Goal: Task Accomplishment & Management: Use online tool/utility

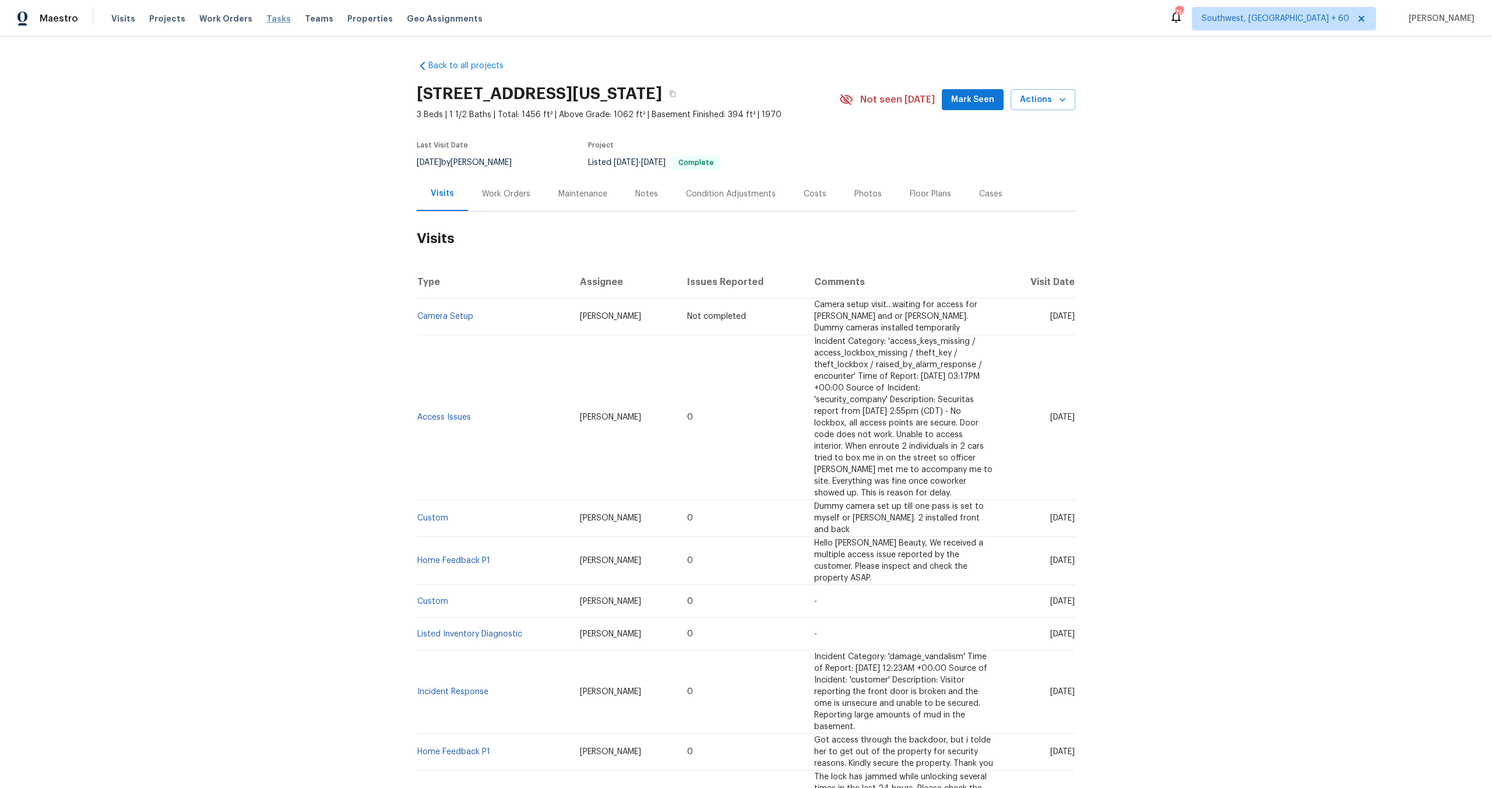
click at [266, 22] on span "Tasks" at bounding box center [278, 19] width 24 height 8
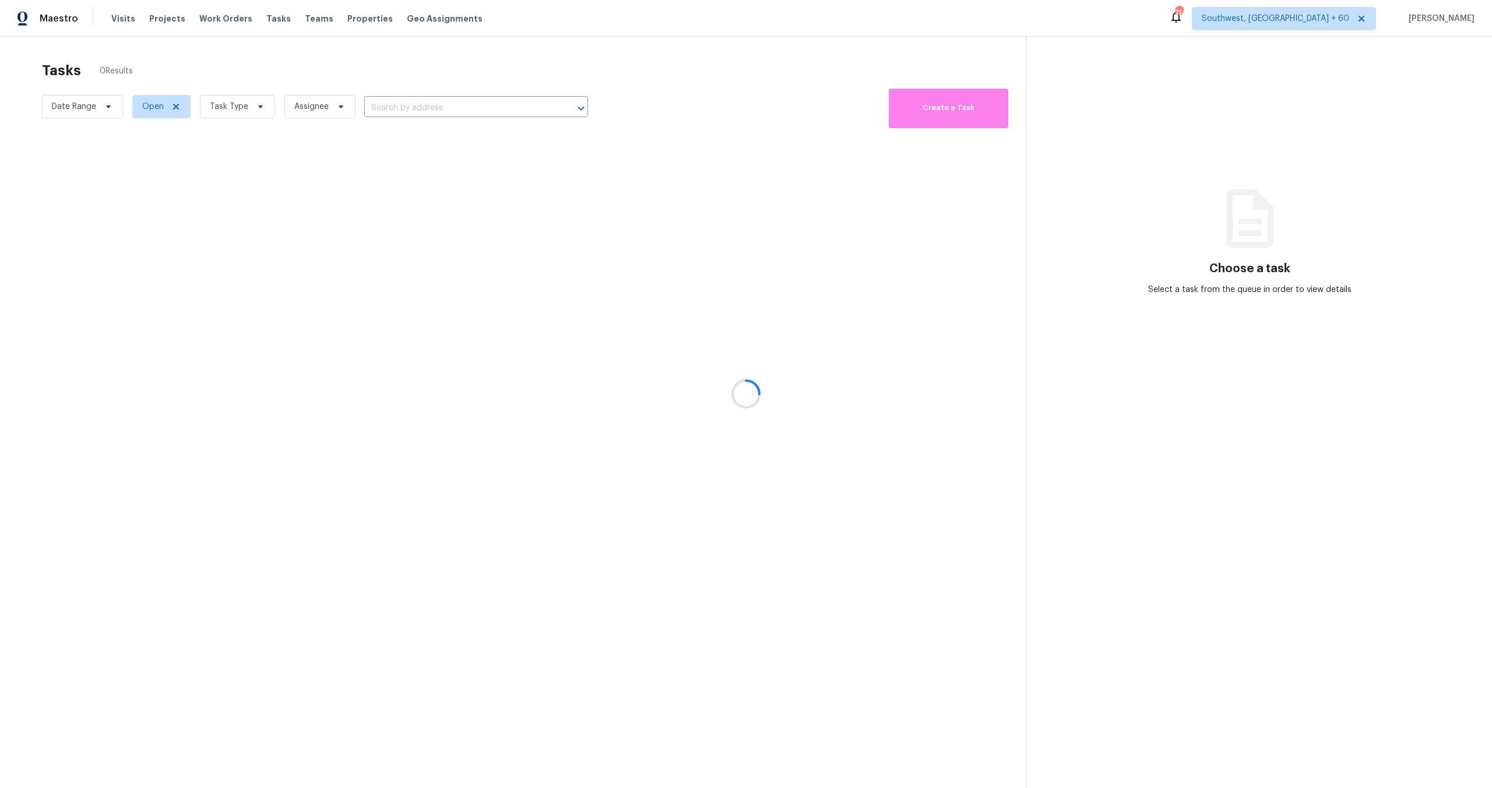
click at [227, 104] on div at bounding box center [746, 394] width 1492 height 788
click at [223, 104] on div at bounding box center [746, 394] width 1492 height 788
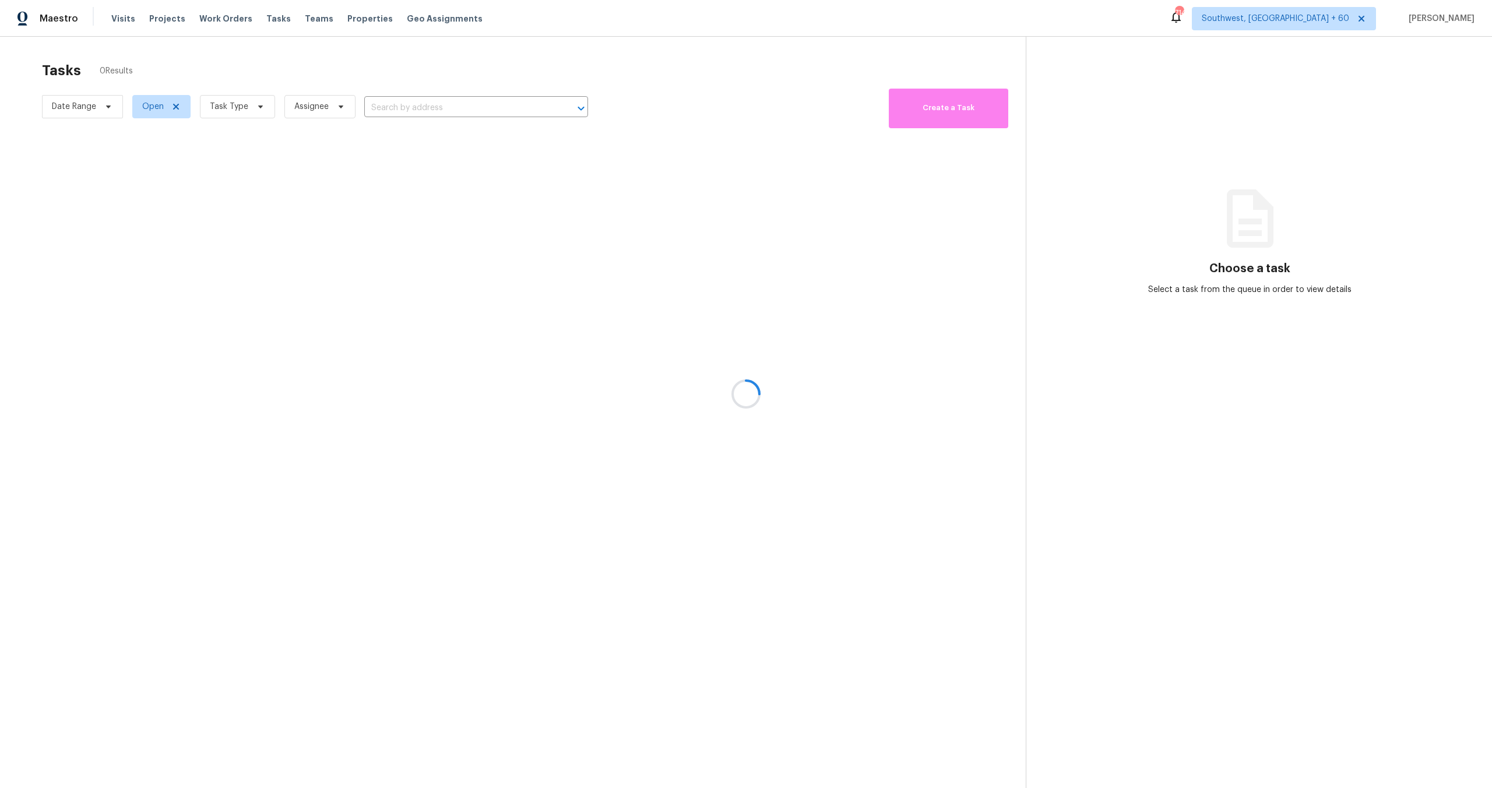
click at [223, 104] on div at bounding box center [746, 394] width 1492 height 788
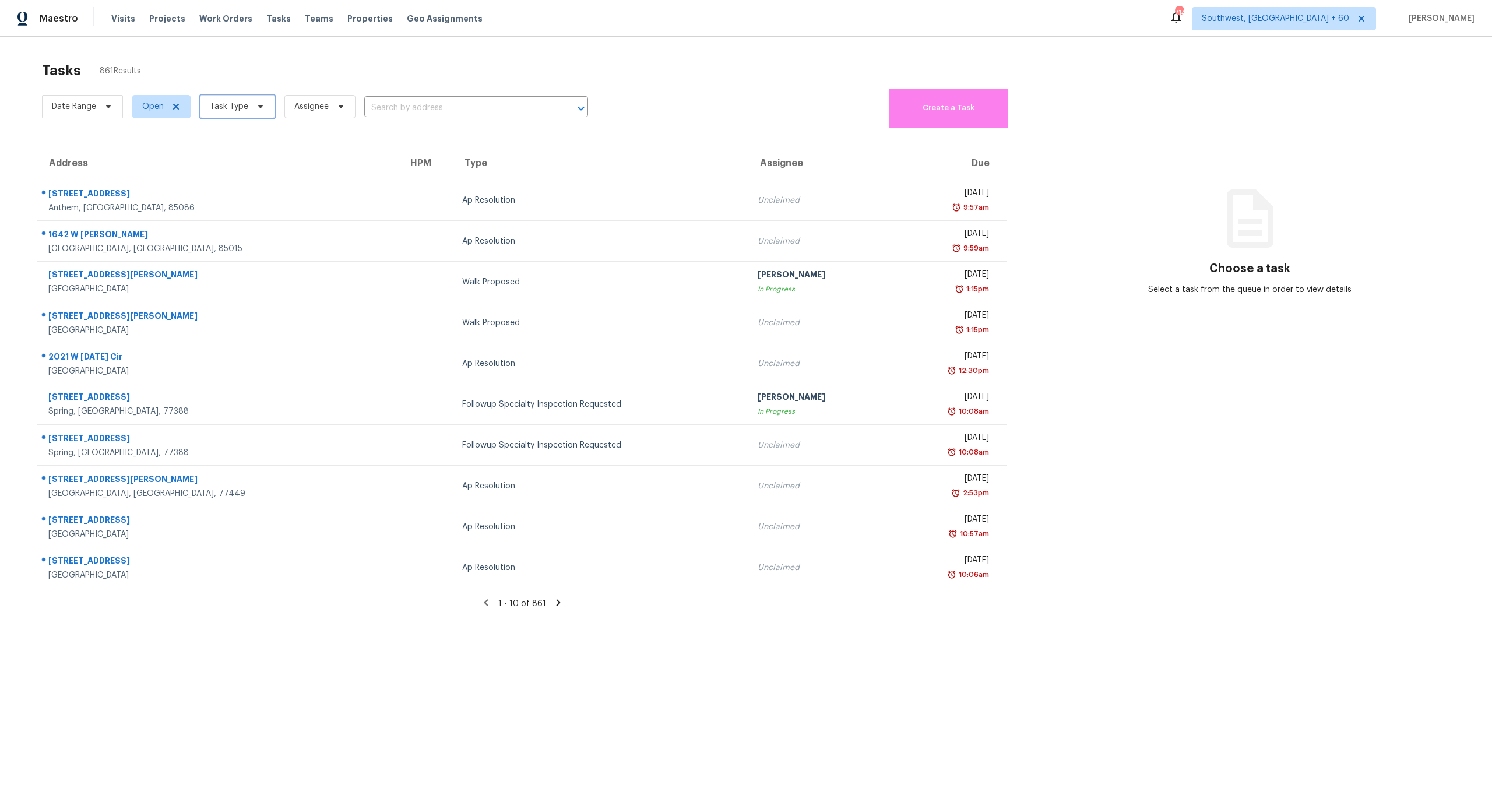
click at [226, 105] on span "Task Type" at bounding box center [229, 107] width 38 height 12
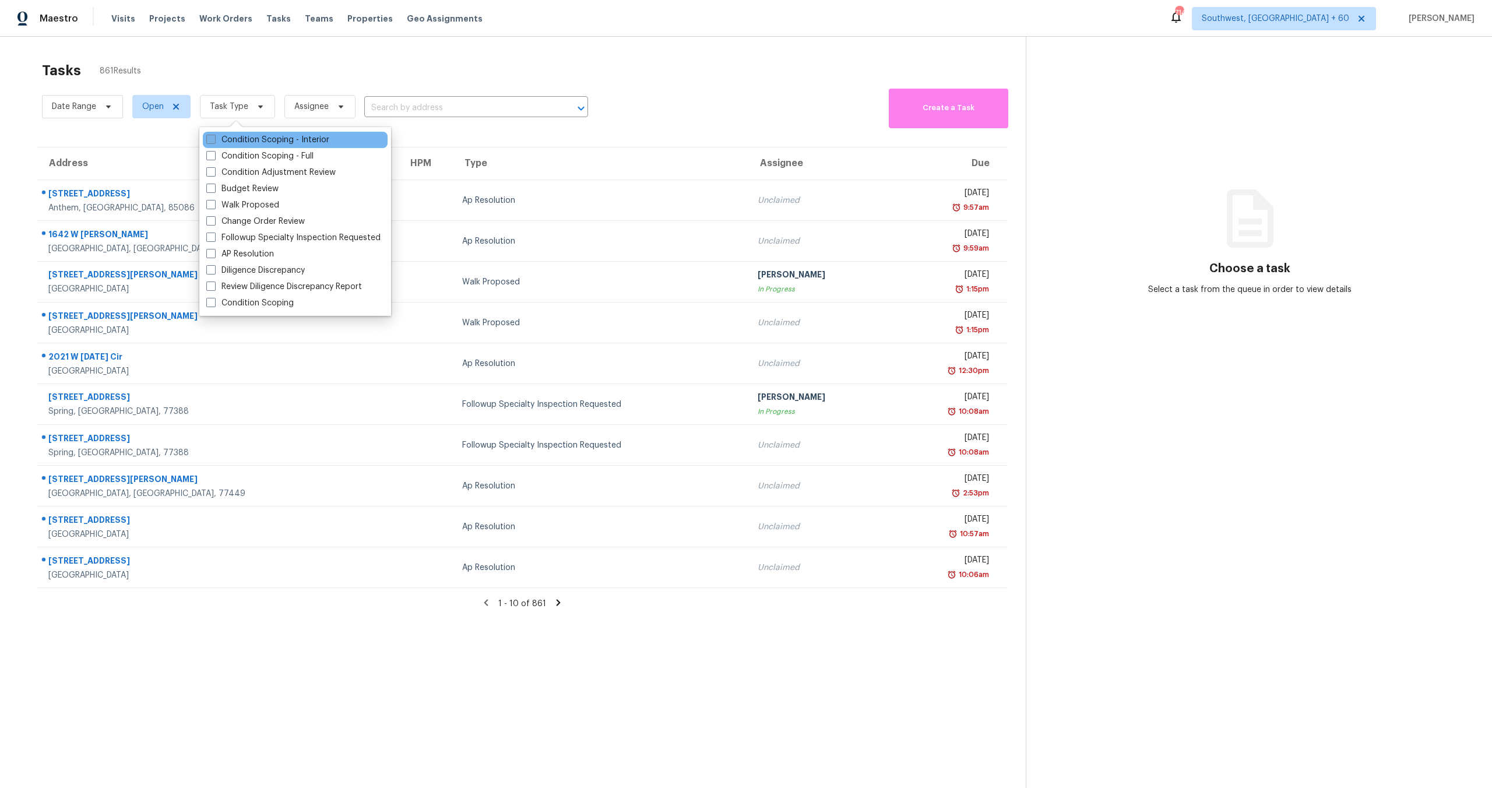
click at [226, 145] on label "Condition Scoping - Interior" at bounding box center [267, 140] width 123 height 12
click at [214, 142] on input "Condition Scoping - Interior" at bounding box center [210, 138] width 8 height 8
checkbox input "true"
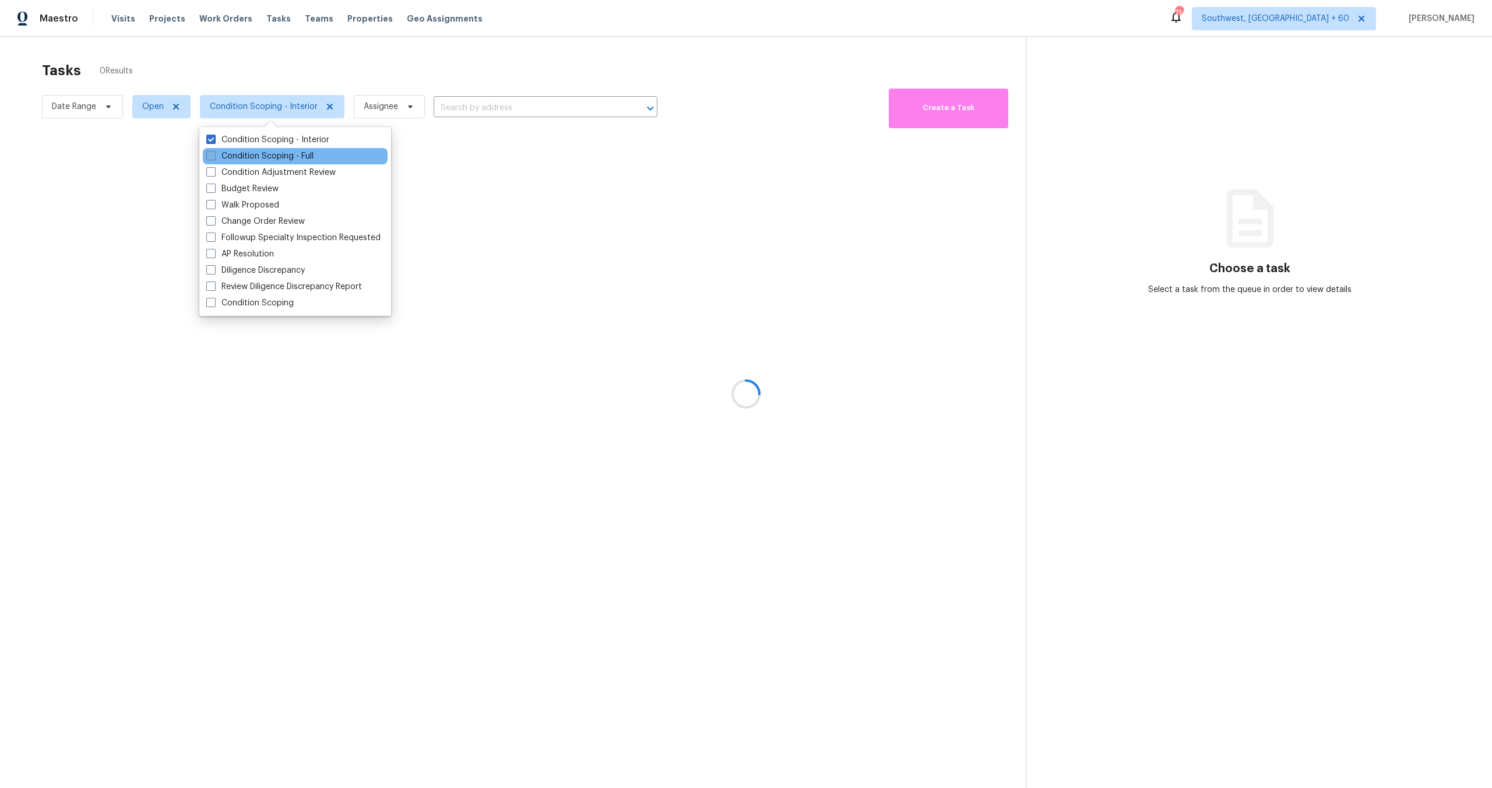
click at [234, 158] on label "Condition Scoping - Full" at bounding box center [259, 156] width 107 height 12
click at [214, 158] on input "Condition Scoping - Full" at bounding box center [210, 154] width 8 height 8
checkbox input "true"
click at [60, 103] on div at bounding box center [746, 394] width 1492 height 788
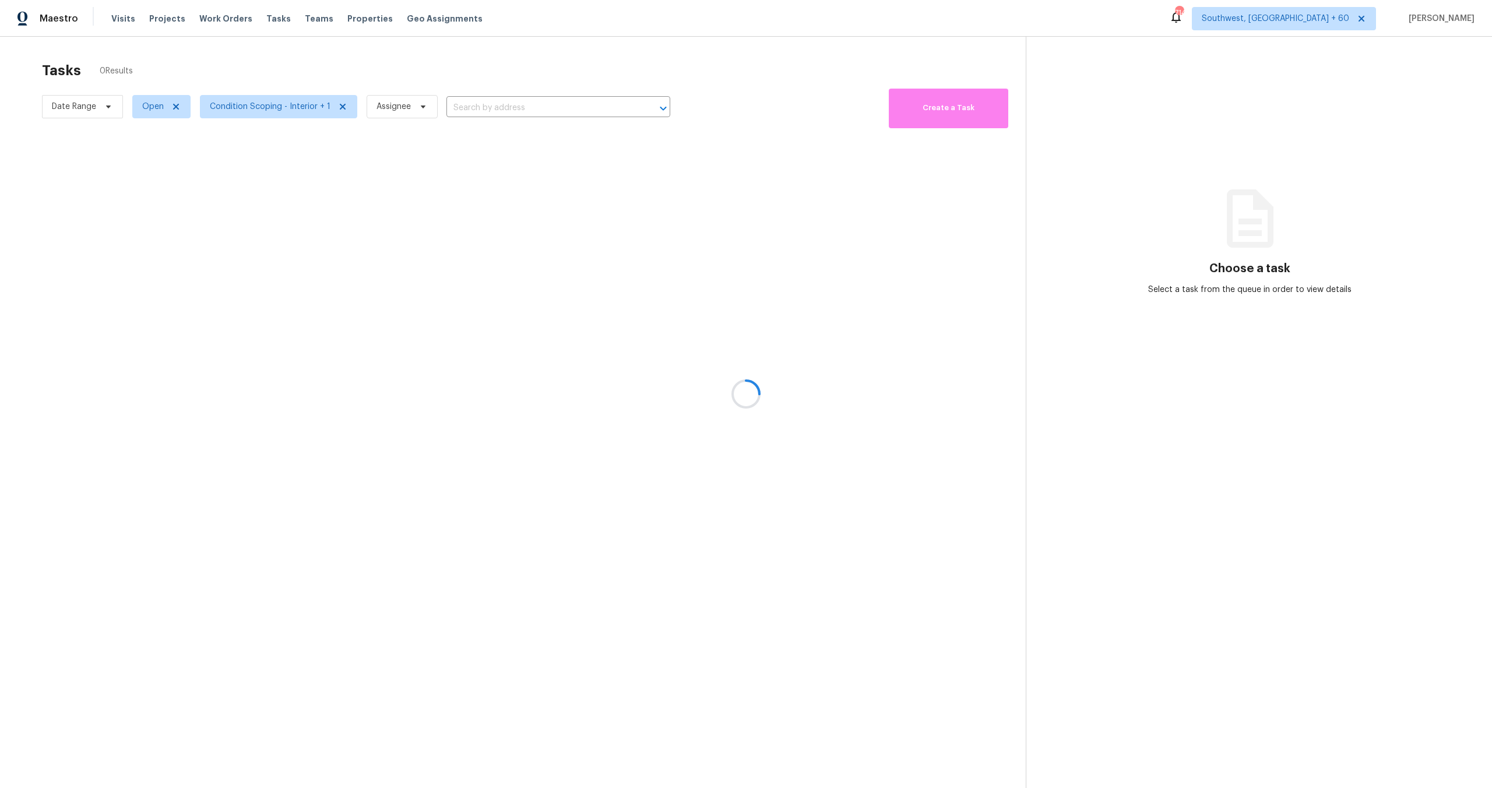
click at [60, 103] on div at bounding box center [746, 394] width 1492 height 788
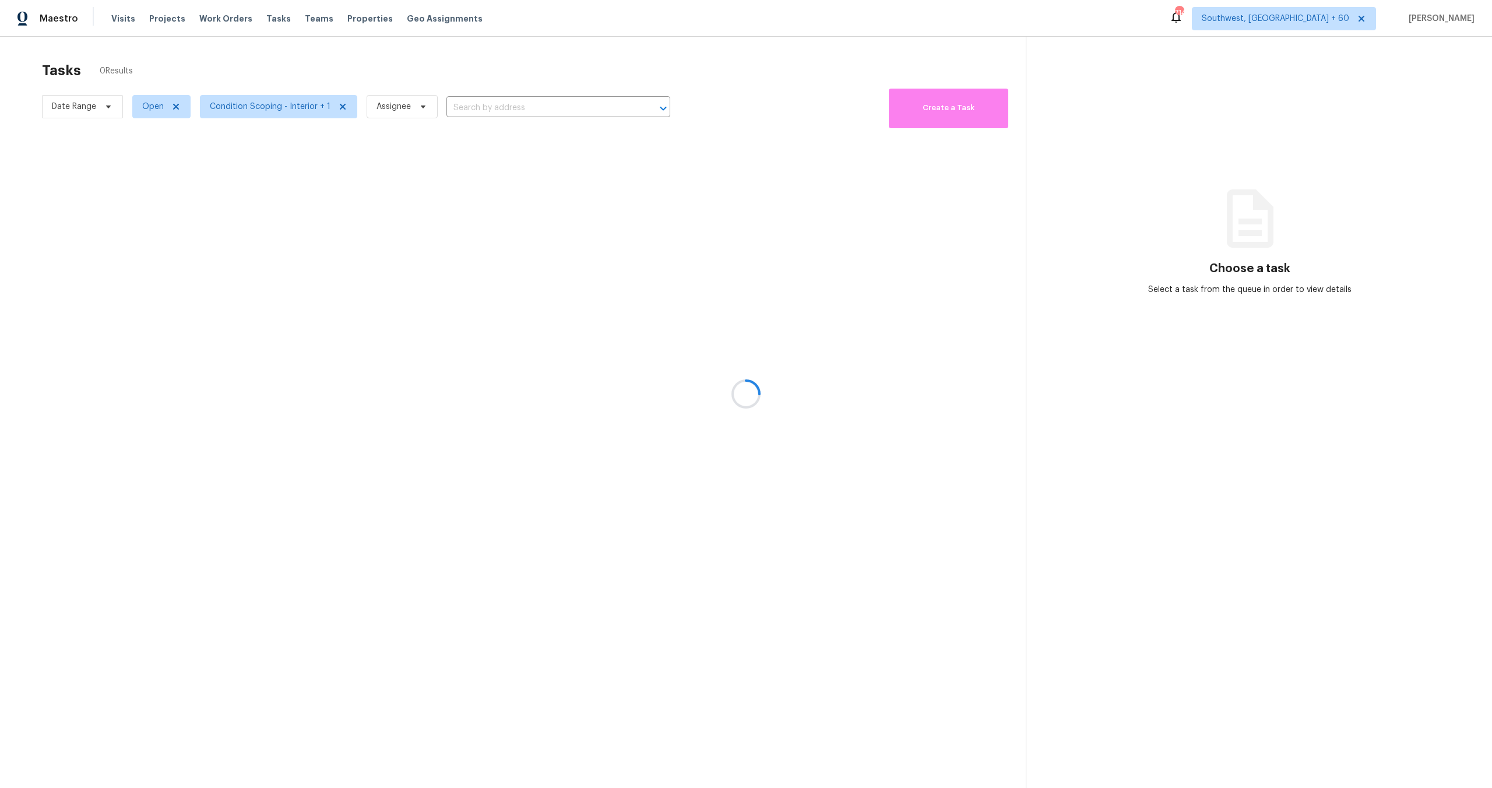
click at [60, 103] on div at bounding box center [746, 394] width 1492 height 788
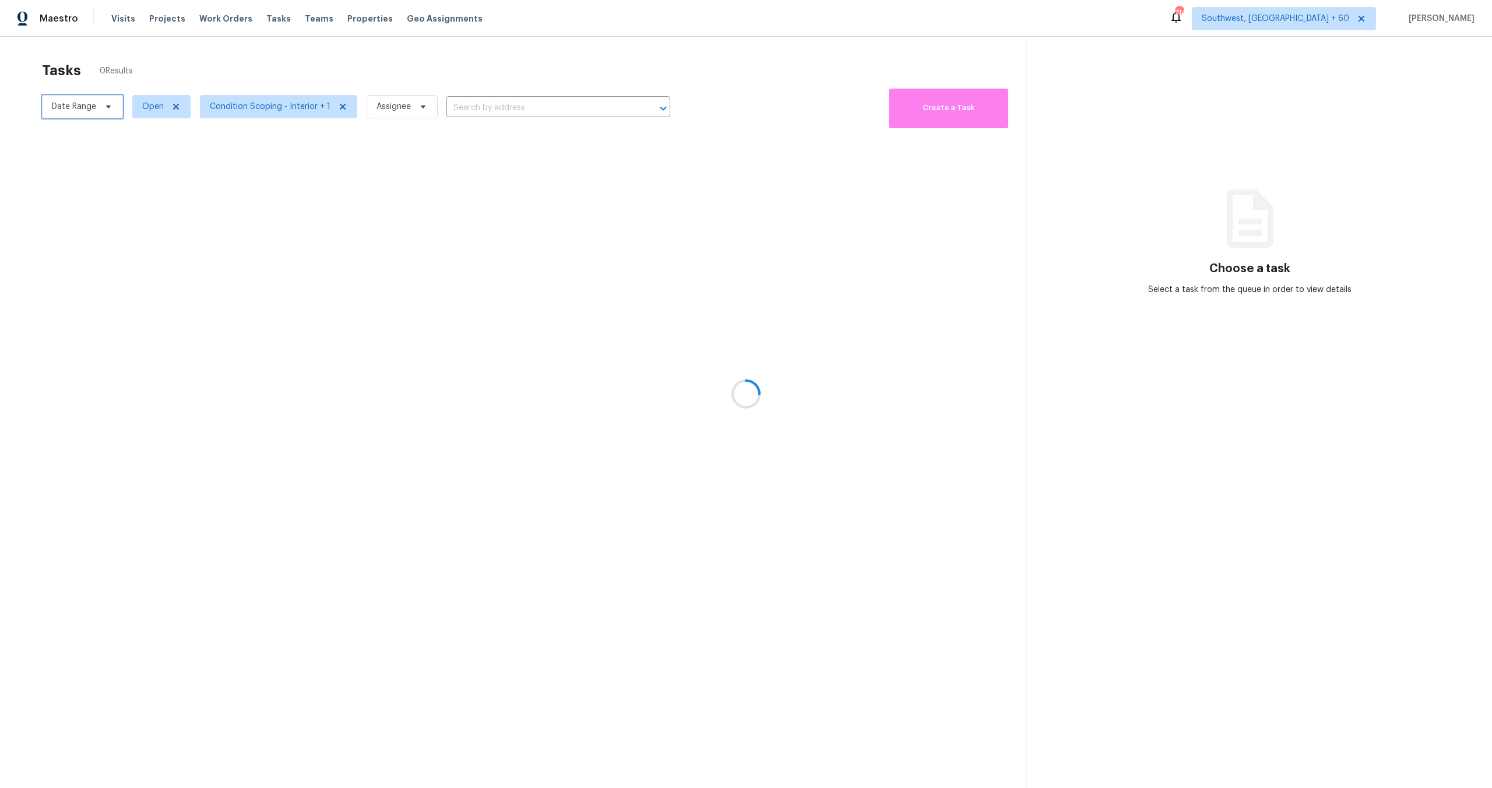
click at [60, 103] on span "Date Range" at bounding box center [74, 107] width 44 height 12
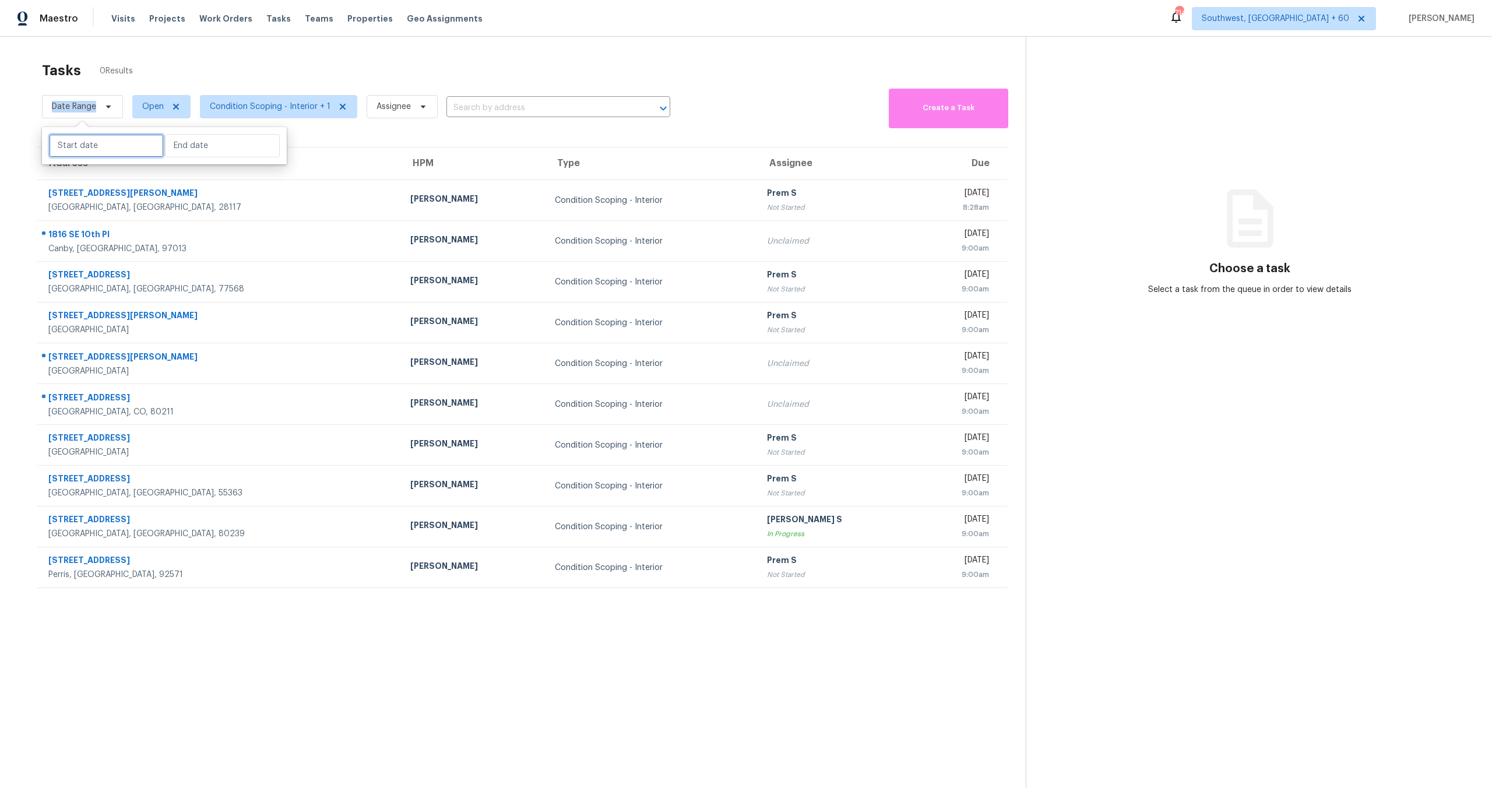
click at [87, 139] on input "text" at bounding box center [106, 145] width 115 height 23
select select "7"
select select "2025"
select select "8"
select select "2025"
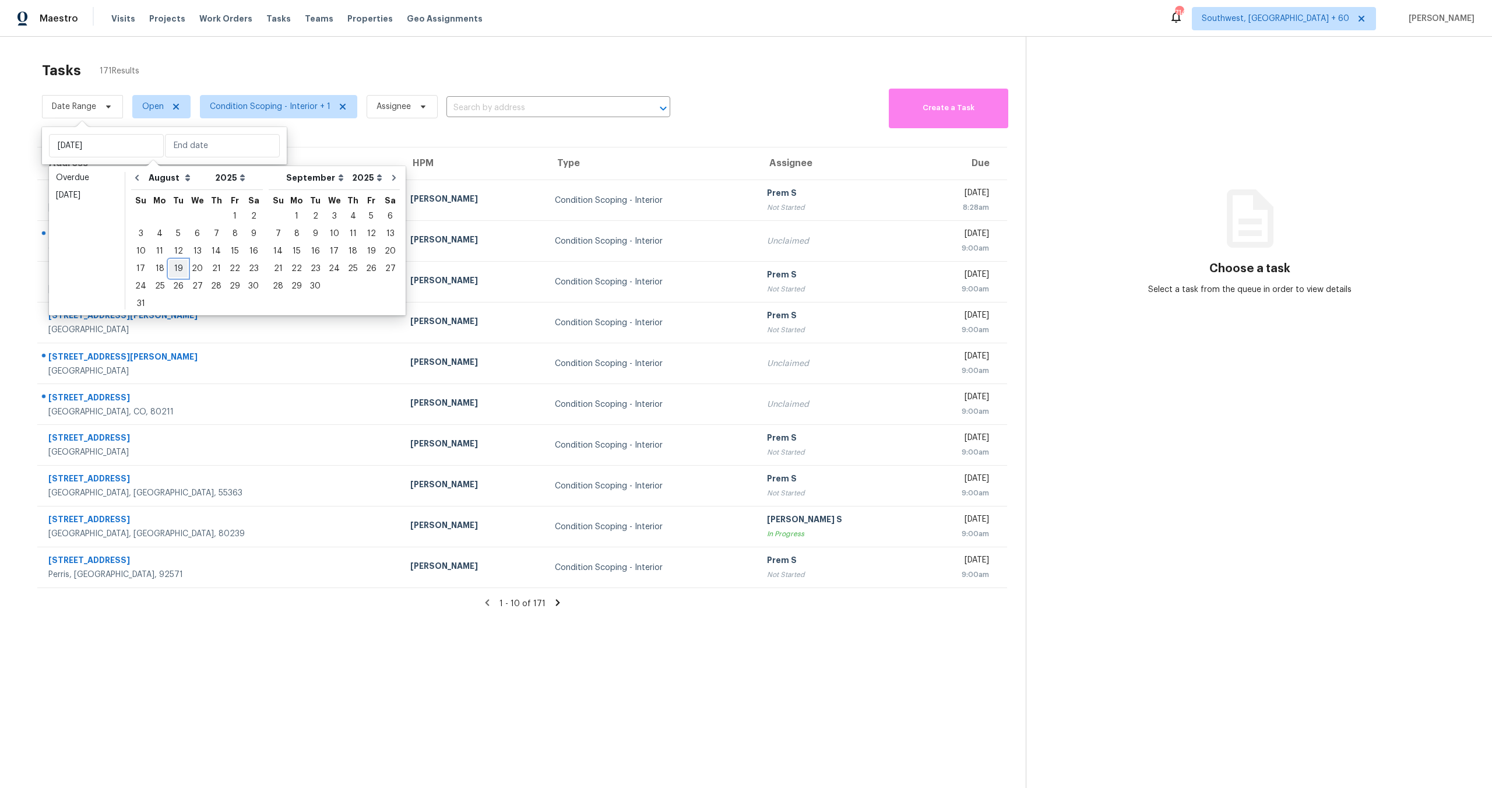
click at [174, 269] on div "19" at bounding box center [178, 269] width 19 height 16
type input "[DATE]"
click at [174, 269] on div "19" at bounding box center [178, 269] width 19 height 16
type input "[DATE]"
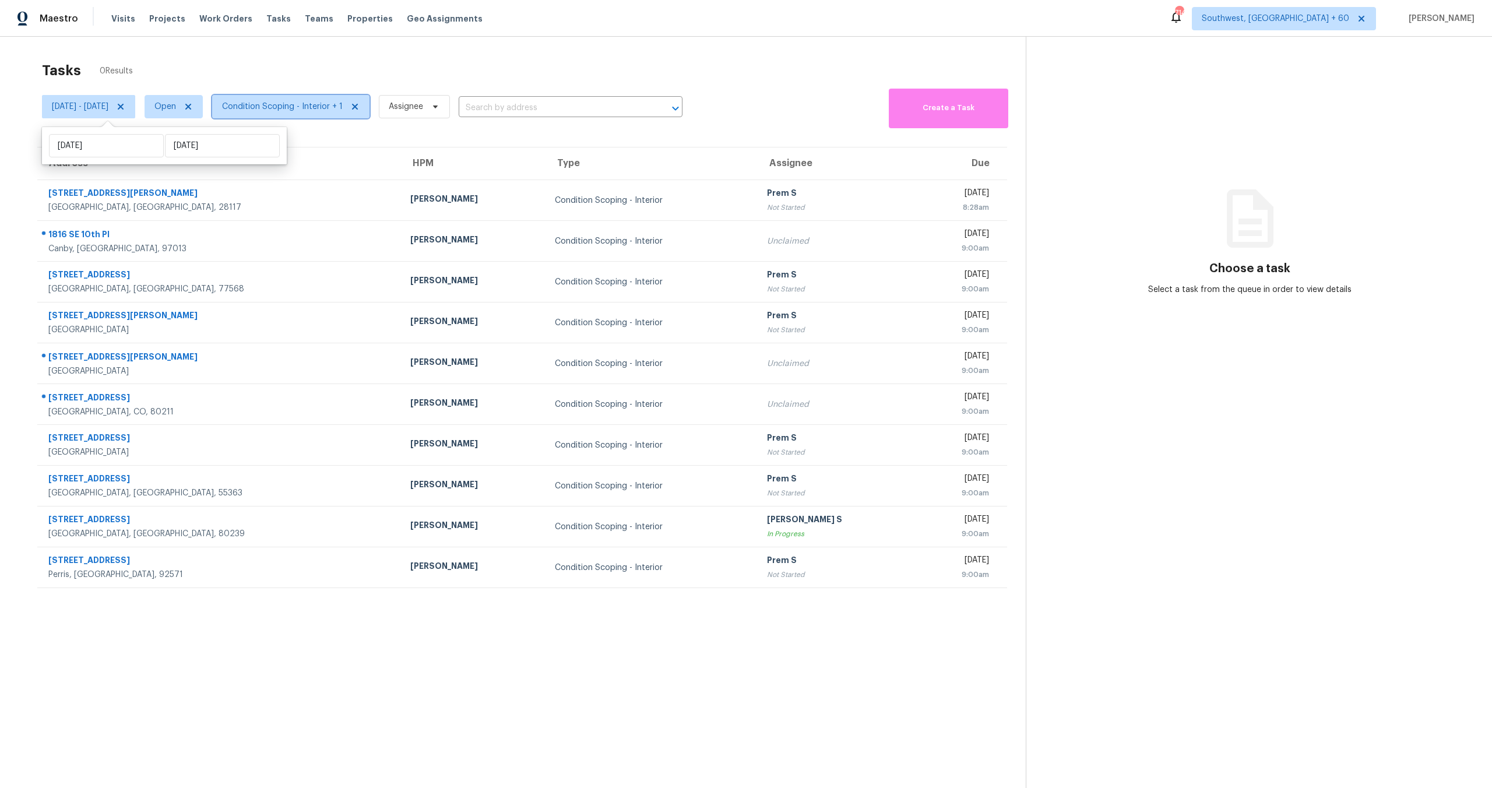
click at [288, 107] on span "Condition Scoping - Interior + 1" at bounding box center [282, 107] width 121 height 12
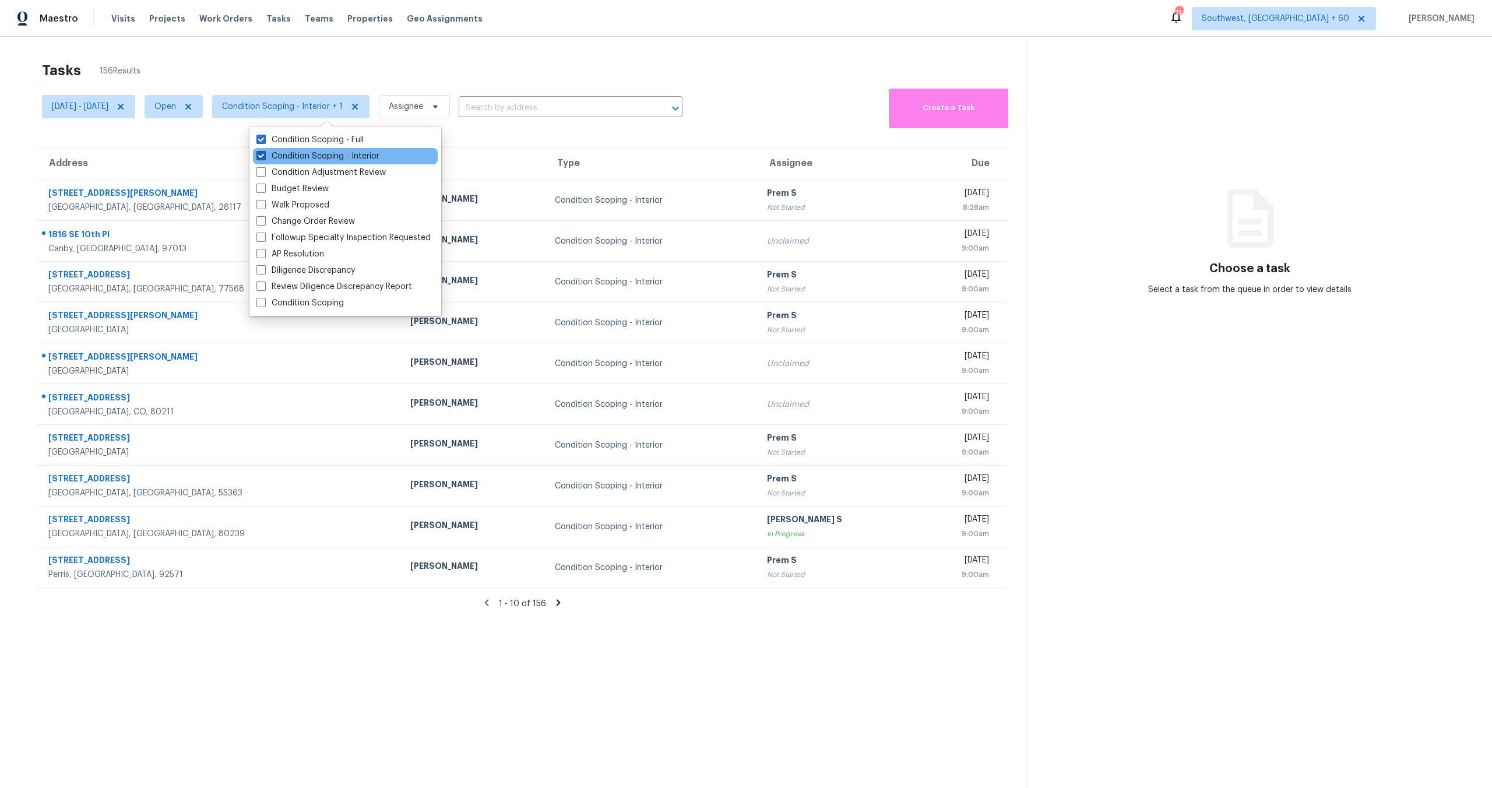
click at [296, 158] on label "Condition Scoping - Interior" at bounding box center [318, 156] width 123 height 12
click at [264, 158] on input "Condition Scoping - Interior" at bounding box center [261, 154] width 8 height 8
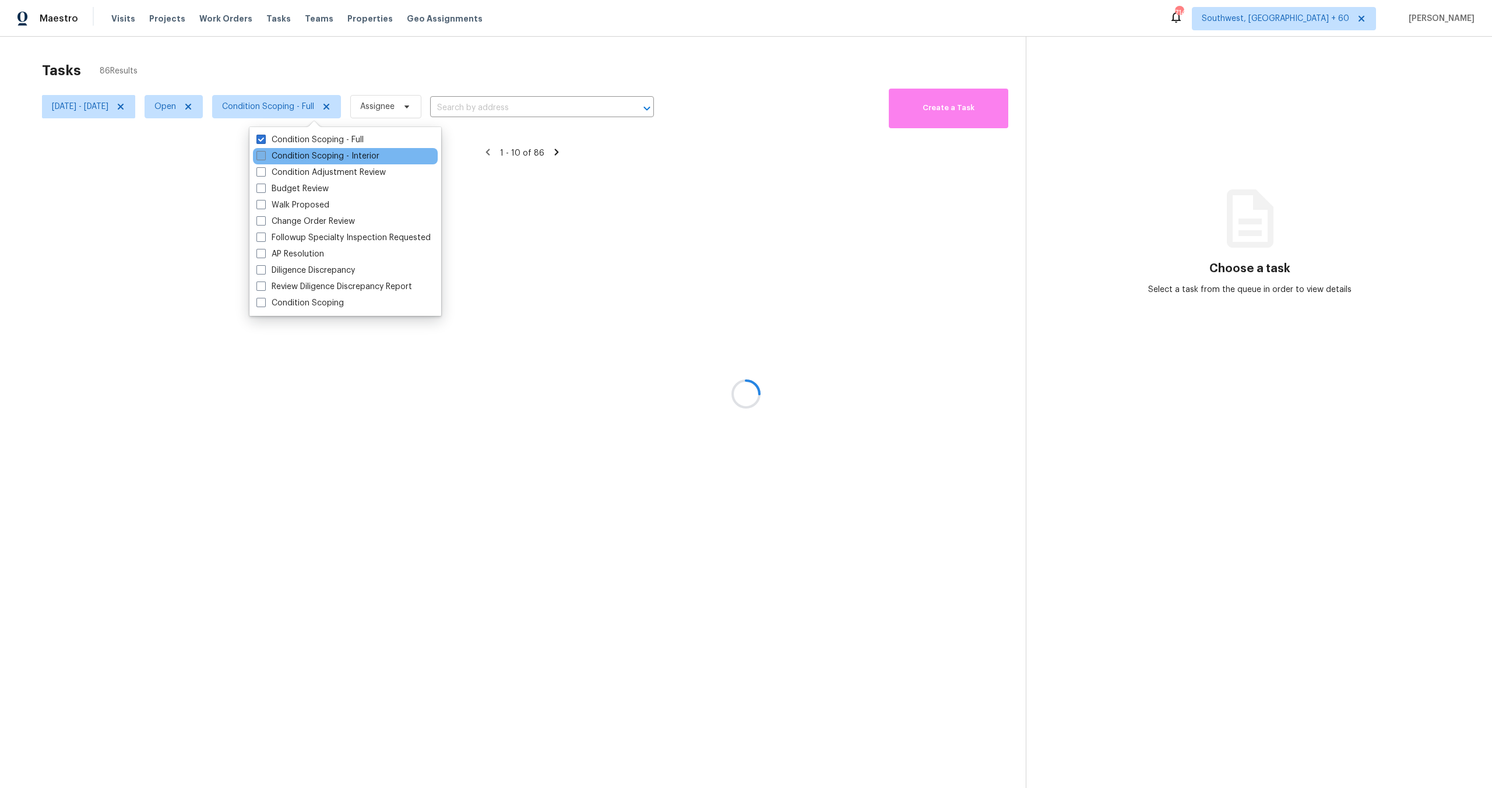
click at [296, 158] on label "Condition Scoping - Interior" at bounding box center [318, 156] width 123 height 12
click at [264, 158] on input "Condition Scoping - Interior" at bounding box center [261, 154] width 8 height 8
checkbox input "true"
click at [295, 139] on label "Condition Scoping - Full" at bounding box center [310, 140] width 107 height 12
click at [264, 139] on input "Condition Scoping - Full" at bounding box center [261, 138] width 8 height 8
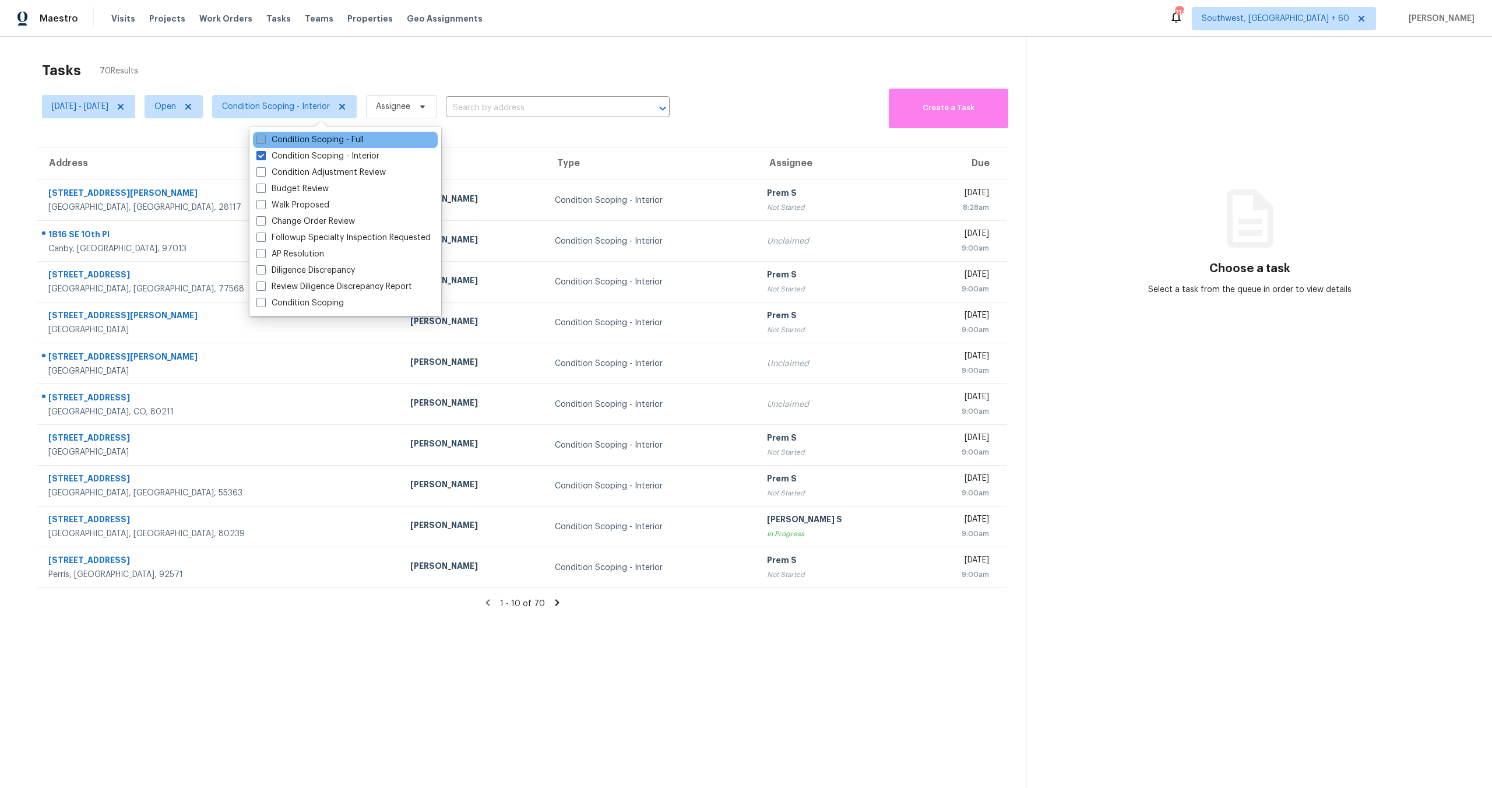
click at [295, 139] on label "Condition Scoping - Full" at bounding box center [310, 140] width 107 height 12
click at [264, 139] on input "Condition Scoping - Full" at bounding box center [261, 138] width 8 height 8
checkbox input "true"
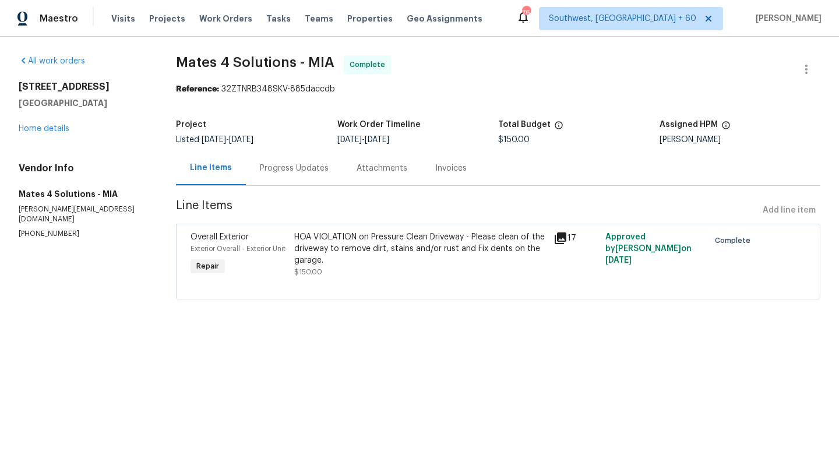
click at [562, 238] on icon at bounding box center [561, 239] width 12 height 12
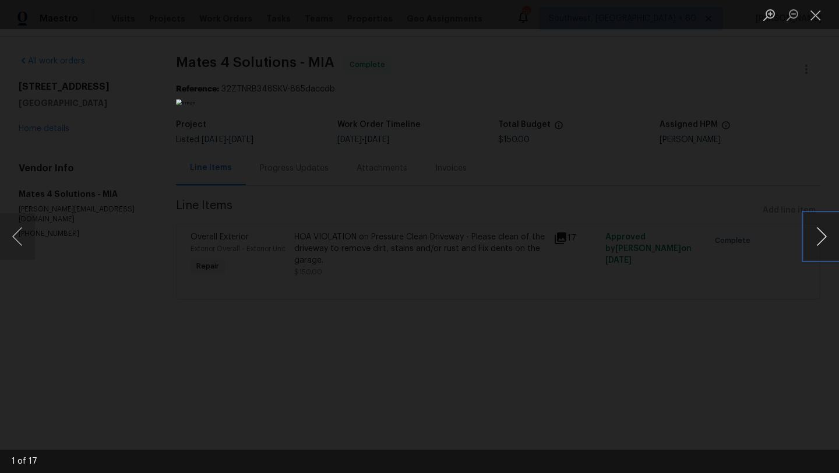
click at [813, 229] on button "Next image" at bounding box center [822, 236] width 35 height 47
click at [824, 236] on button "Next image" at bounding box center [822, 236] width 35 height 47
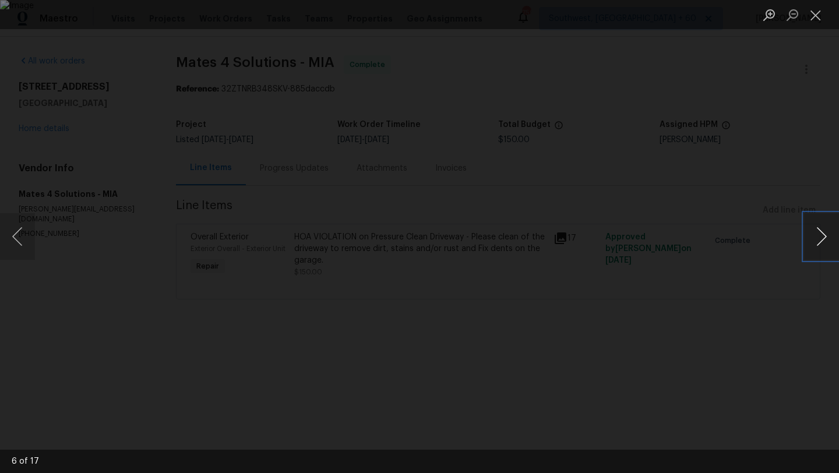
click at [824, 236] on button "Next image" at bounding box center [822, 236] width 35 height 47
click at [811, 243] on button "Next image" at bounding box center [822, 236] width 35 height 47
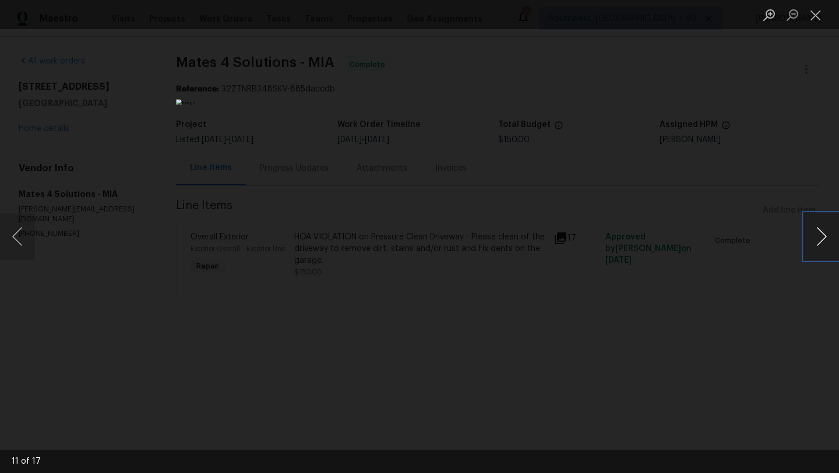
click at [811, 243] on button "Next image" at bounding box center [822, 236] width 35 height 47
click at [815, 242] on button "Next image" at bounding box center [822, 236] width 35 height 47
click at [815, 243] on button "Next image" at bounding box center [822, 236] width 35 height 47
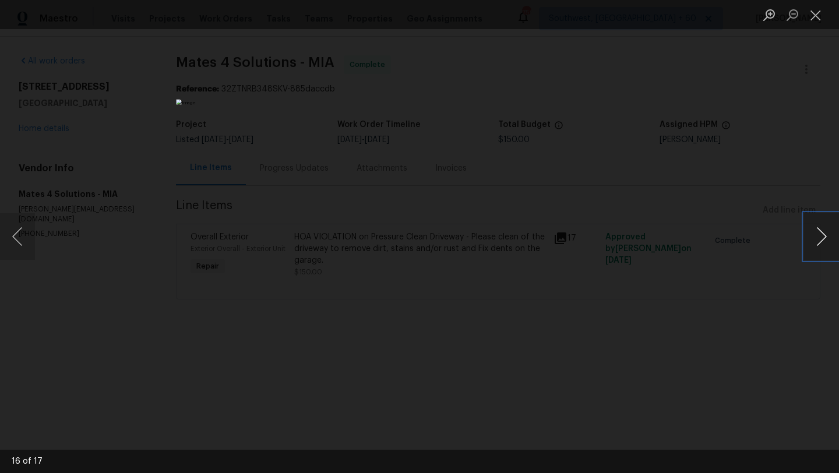
click at [815, 243] on button "Next image" at bounding box center [822, 236] width 35 height 47
click at [816, 12] on button "Close lightbox" at bounding box center [816, 15] width 23 height 20
